Goal: Task Accomplishment & Management: Use online tool/utility

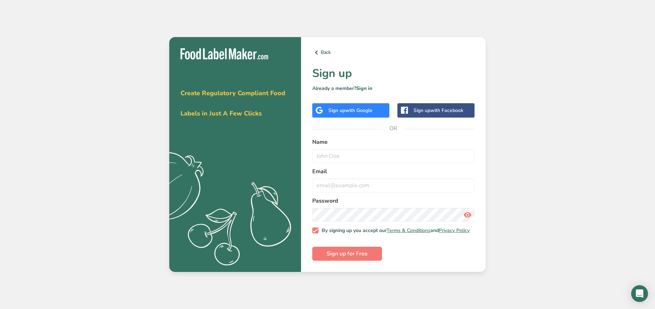
click at [372, 108] on span "with Google" at bounding box center [358, 110] width 27 height 7
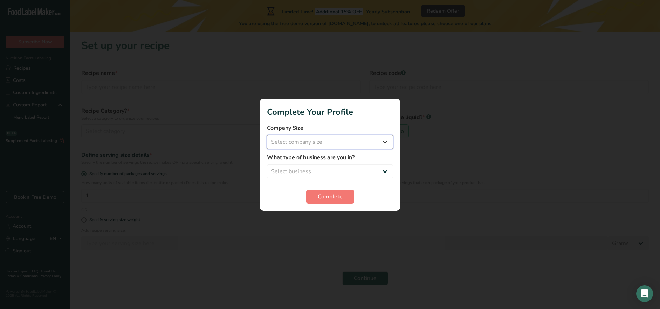
click at [287, 139] on select "Select company size Fewer than 10 Employees 10 to 50 Employees 51 to 500 Employ…" at bounding box center [330, 142] width 126 height 14
select select "2"
click at [291, 158] on label "What type of business are you in?" at bounding box center [330, 157] width 126 height 8
drag, startPoint x: 292, startPoint y: 164, endPoint x: 293, endPoint y: 170, distance: 6.4
click at [292, 165] on span "Select business Packaged Food Manufacturer Restaurant & Cafe Bakery Meal Plans …" at bounding box center [330, 172] width 126 height 14
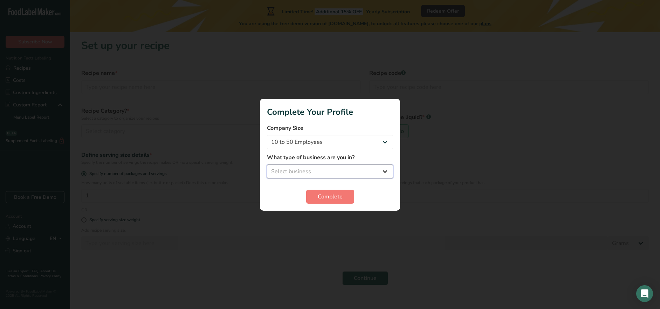
click at [293, 173] on select "Select business Packaged Food Manufacturer Restaurant & Cafe Bakery Meal Plans …" at bounding box center [330, 172] width 126 height 14
select select "8"
click at [329, 196] on span "Complete" at bounding box center [330, 197] width 25 height 8
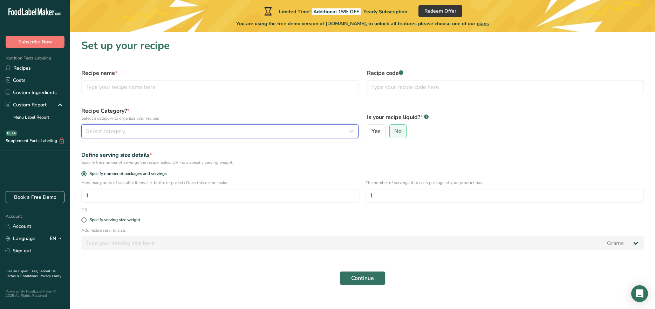
click at [167, 133] on div "Select category" at bounding box center [218, 131] width 264 height 8
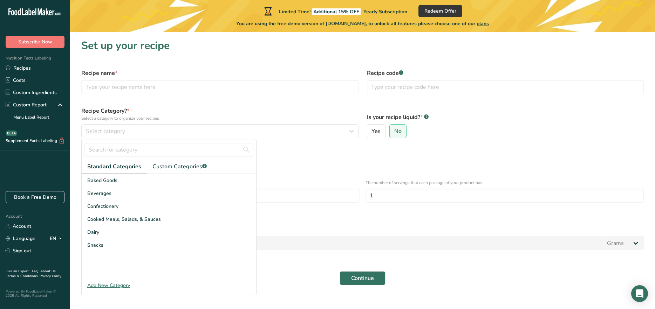
click at [288, 146] on form "Recipe name * Recipe code .a-a{fill:#347362;}.b-a{fill:#fff;} Recipe Category? …" at bounding box center [362, 177] width 571 height 225
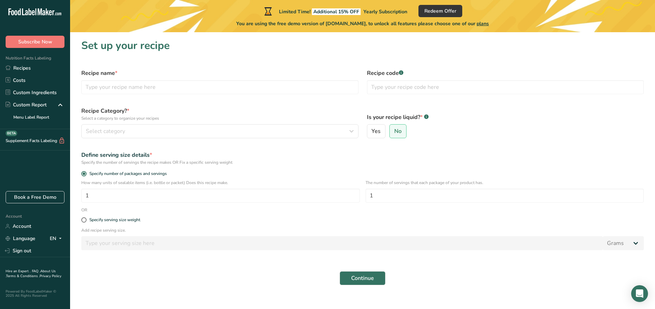
scroll to position [10, 0]
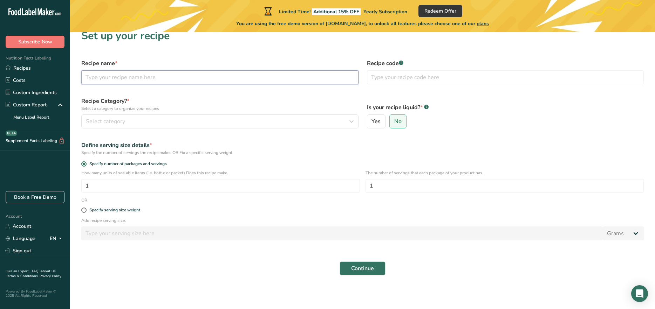
click at [94, 81] on input "text" at bounding box center [219, 77] width 277 height 14
type input "w"
type input "---"
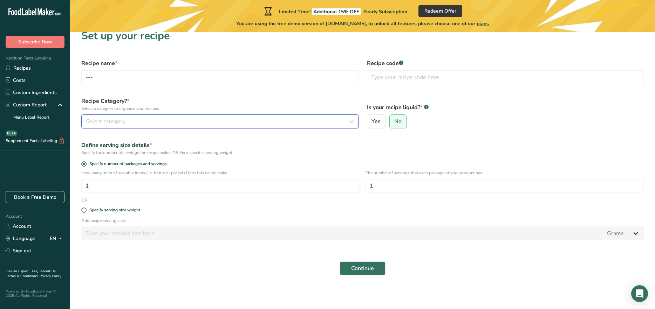
click at [109, 117] on span "Select category" at bounding box center [105, 121] width 39 height 8
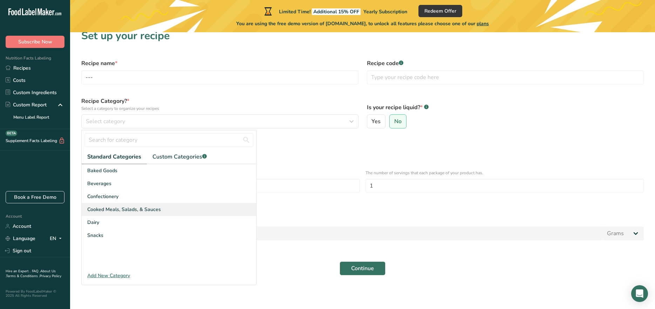
click at [122, 214] on div "Cooked Meals, Salads, & Sauces" at bounding box center [169, 209] width 174 height 13
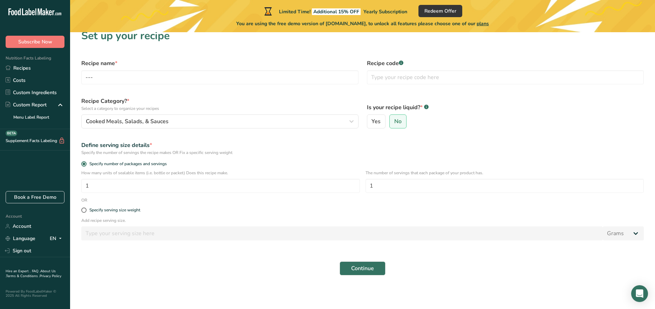
click at [362, 276] on div "Continue" at bounding box center [362, 268] width 571 height 22
click at [369, 266] on span "Continue" at bounding box center [362, 269] width 23 height 8
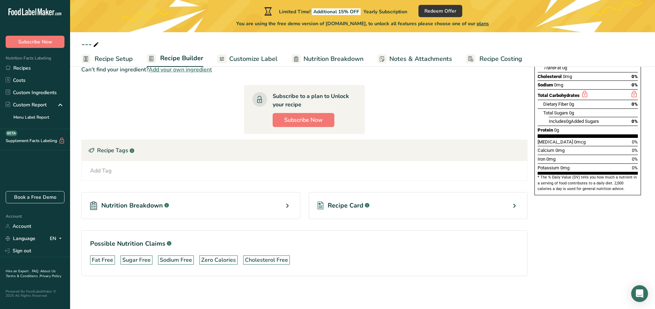
scroll to position [130, 0]
click at [194, 207] on div "Nutrition Breakdown .a-a{fill:#347362;}.b-a{fill:#fff;}" at bounding box center [190, 205] width 219 height 27
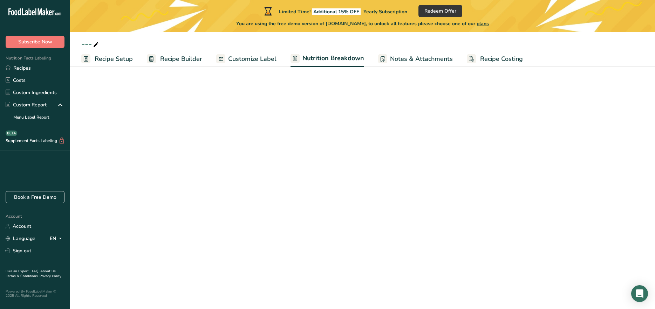
select select "Calories"
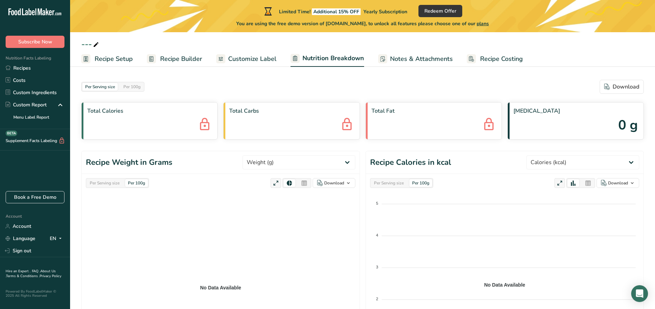
click at [252, 55] on span "Customize Label" at bounding box center [252, 58] width 48 height 9
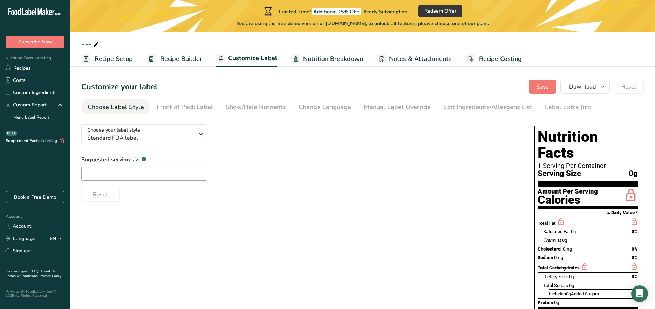
click at [152, 146] on div "Choose your label style Standard FDA label USA (FDA) Standard FDA label Tabular…" at bounding box center [300, 160] width 439 height 83
click at [152, 138] on span "Standard FDA label" at bounding box center [140, 138] width 107 height 8
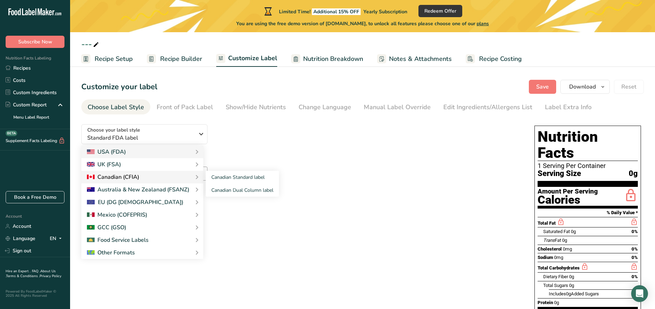
click at [142, 177] on div "Canadian (CFIA)" at bounding box center [142, 177] width 111 height 8
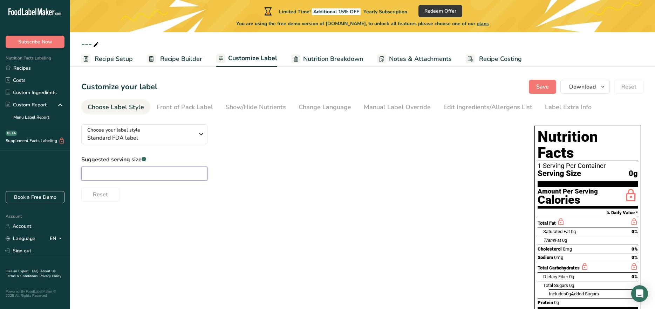
click at [129, 174] on input "text" at bounding box center [144, 174] width 126 height 14
